Goal: Transaction & Acquisition: Purchase product/service

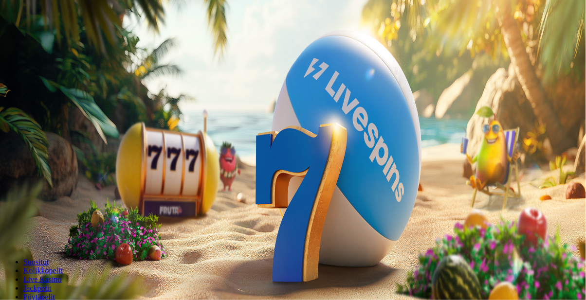
click at [30, 39] on span "Talletus" at bounding box center [19, 35] width 22 height 7
click at [73, 223] on input "***" at bounding box center [38, 228] width 69 height 10
type input "*"
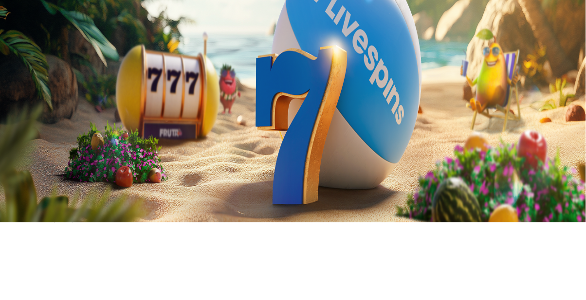
type input "**"
click at [66, 243] on span "TALLETA JA PELAA" at bounding box center [37, 246] width 58 height 7
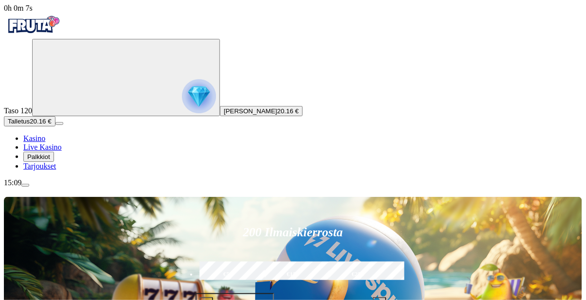
click at [25, 185] on span "menu icon" at bounding box center [25, 185] width 0 height 0
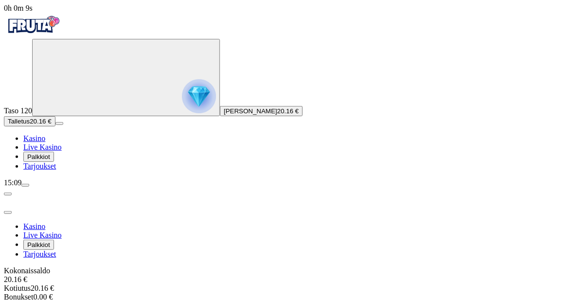
scroll to position [46, 0]
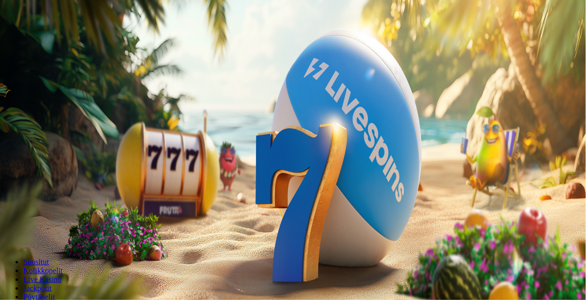
click at [74, 40] on button "Kirjaudu" at bounding box center [68, 35] width 32 height 10
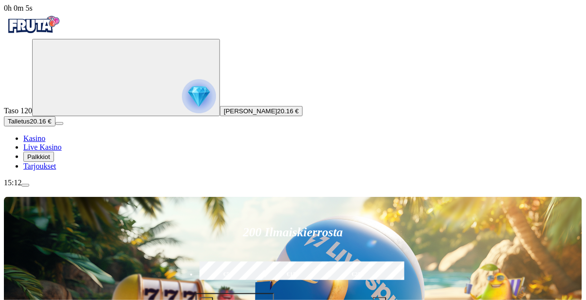
click at [25, 185] on span "menu icon" at bounding box center [25, 185] width 0 height 0
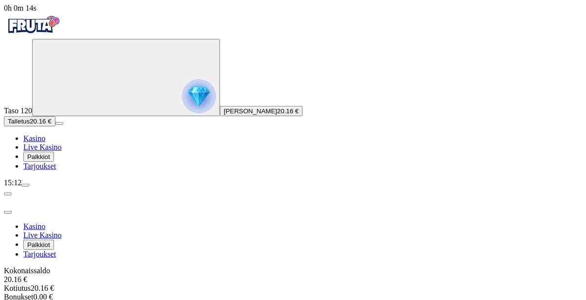
click at [25, 185] on span "menu icon" at bounding box center [25, 185] width 0 height 0
click at [8, 213] on span "close icon" at bounding box center [8, 213] width 0 height 0
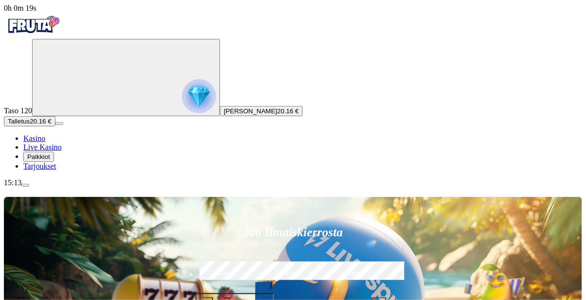
click at [25, 185] on span "menu icon" at bounding box center [25, 185] width 0 height 0
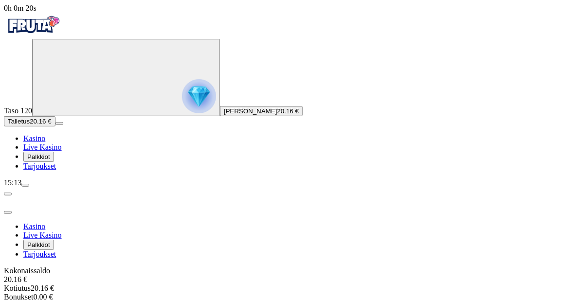
click at [8, 213] on span "close icon" at bounding box center [8, 213] width 0 height 0
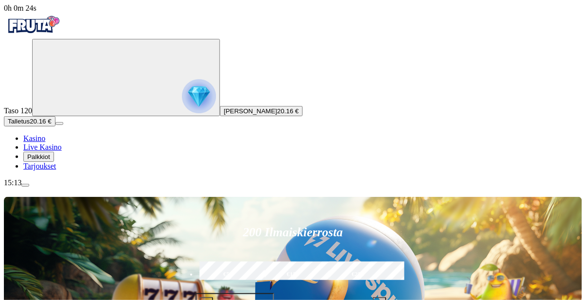
click at [25, 185] on span "menu icon" at bounding box center [25, 185] width 0 height 0
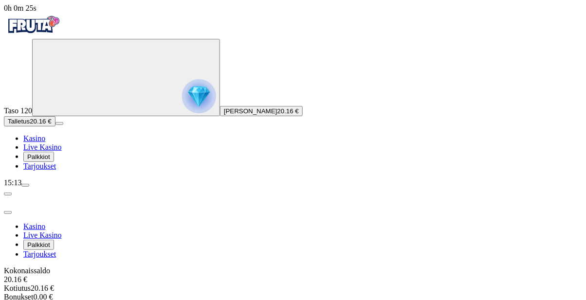
scroll to position [46, 0]
